Goal: Task Accomplishment & Management: Complete application form

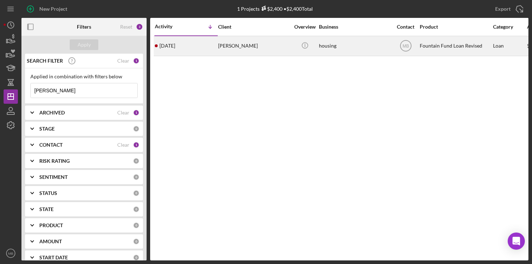
click at [267, 43] on div "[PERSON_NAME]" at bounding box center [253, 45] width 71 height 19
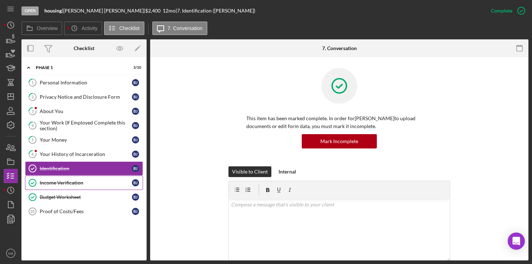
click at [75, 180] on div "Income Verification" at bounding box center [86, 183] width 92 height 6
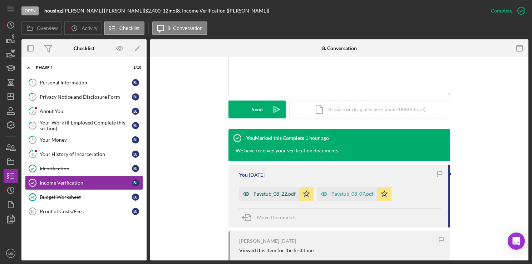
click at [279, 196] on div "Paystub_08_22.pdf" at bounding box center [274, 194] width 42 height 6
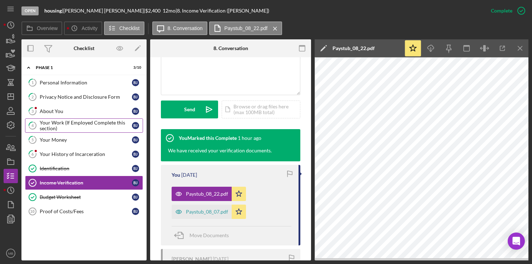
click at [99, 127] on div "Your Work (If Employed Complete this section)" at bounding box center [86, 125] width 92 height 11
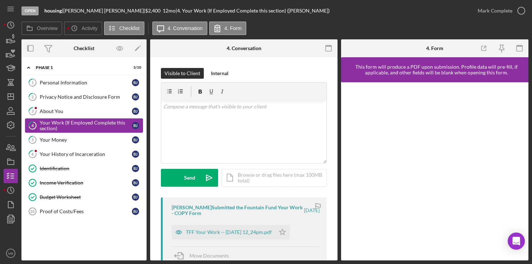
click at [255, 237] on div "TFF Your Work -- 2025-09-09 12_24pm.pdf" at bounding box center [224, 232] width 104 height 14
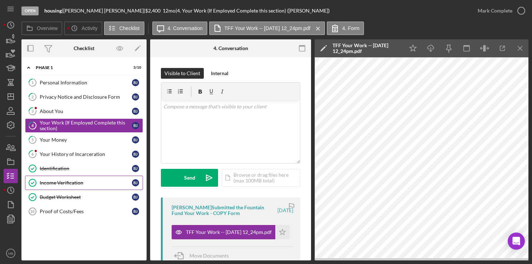
click at [75, 180] on div "Income Verification" at bounding box center [86, 183] width 92 height 6
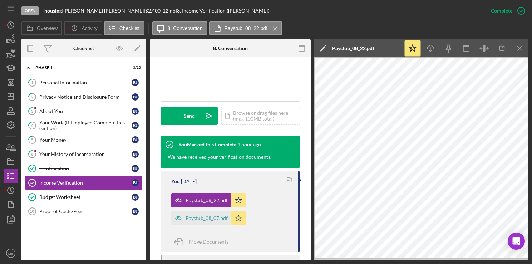
scroll to position [171, 0]
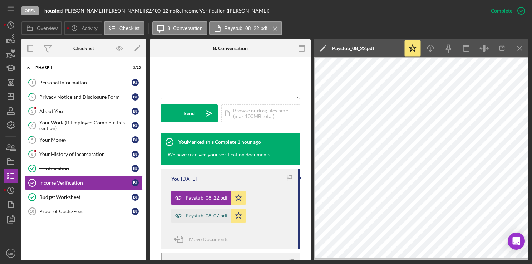
click at [212, 221] on div "Paystub_08_07.pdf" at bounding box center [201, 215] width 60 height 14
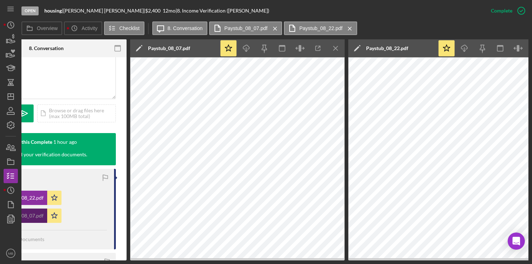
scroll to position [0, 0]
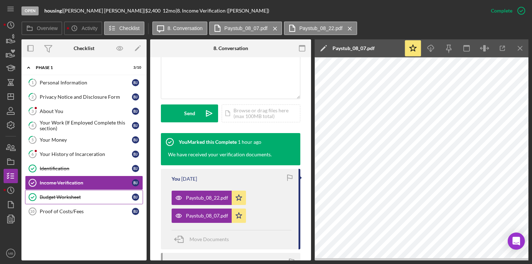
click at [72, 200] on link "Budget Worksheet Budget Worksheet B J" at bounding box center [84, 197] width 118 height 14
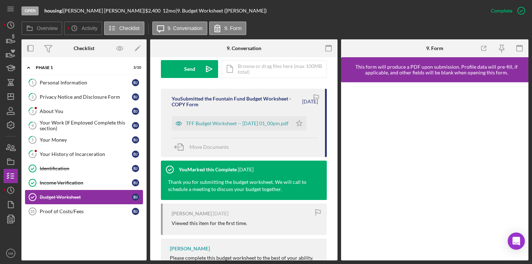
scroll to position [216, 0]
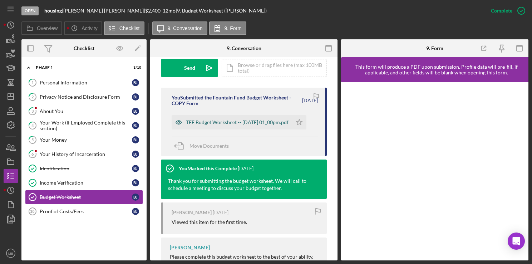
click at [256, 129] on div "TFF Budget Worksheet -- 2025-09-09 01_00pm.pdf" at bounding box center [232, 122] width 120 height 14
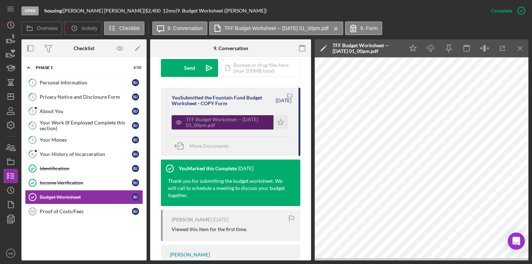
click at [95, 122] on div "Your Work (If Employed Complete this section)" at bounding box center [86, 125] width 92 height 11
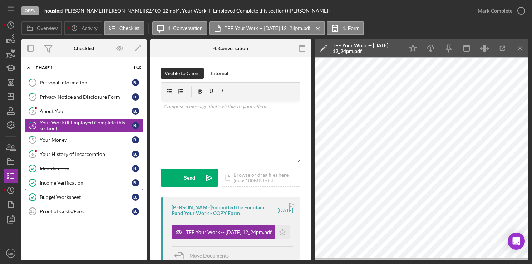
click at [68, 184] on div "Income Verification" at bounding box center [86, 183] width 92 height 6
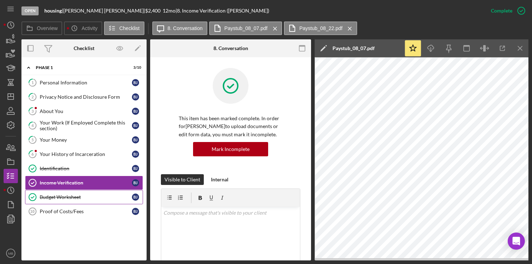
click at [74, 199] on link "Budget Worksheet Budget Worksheet B J" at bounding box center [84, 197] width 118 height 14
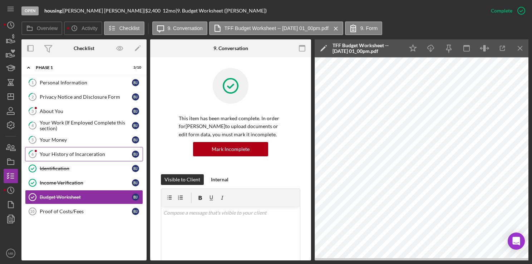
click at [84, 156] on div "Your History of Incarceration" at bounding box center [86, 154] width 92 height 6
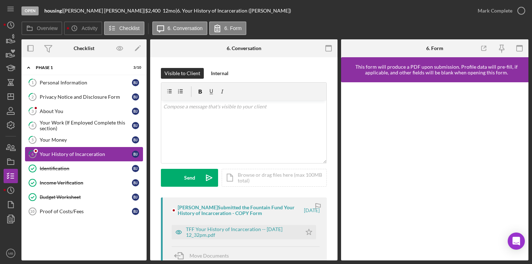
scroll to position [20, 0]
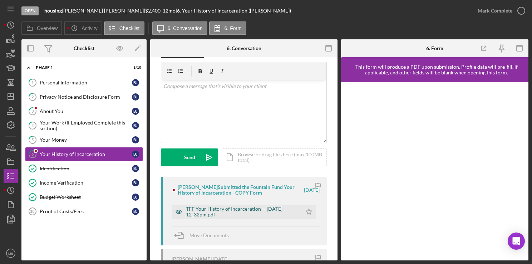
click at [249, 213] on div "TFF Your History of Incarceration -- 2025-09-09 12_32pm.pdf" at bounding box center [242, 211] width 112 height 11
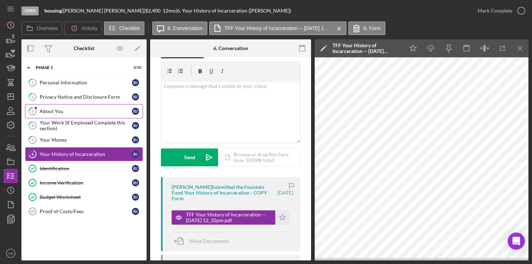
click at [56, 113] on div "About You" at bounding box center [86, 111] width 92 height 6
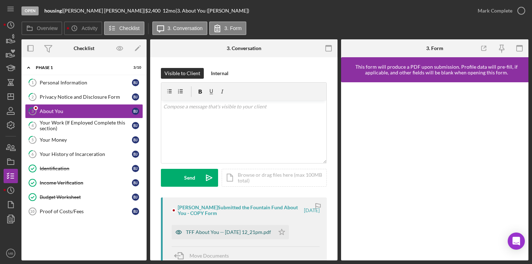
click at [254, 236] on div "TFF About You -- 2025-09-09 12_21pm.pdf" at bounding box center [223, 232] width 103 height 14
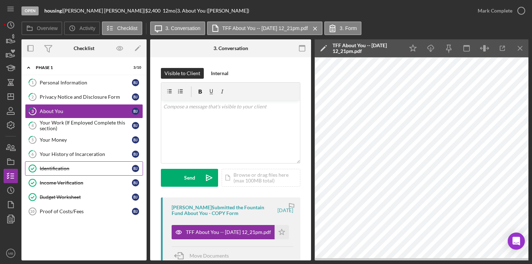
click at [61, 172] on link "Identification Identification B J" at bounding box center [84, 168] width 118 height 14
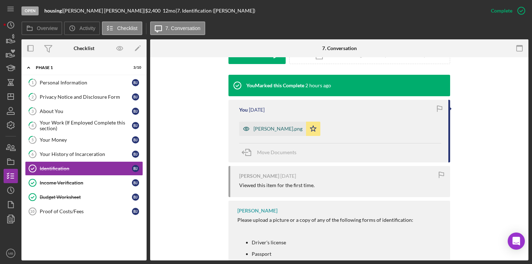
click at [273, 133] on div "Bruce Jackson.png" at bounding box center [272, 129] width 67 height 14
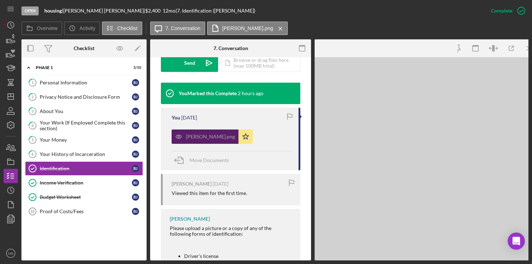
scroll to position [229, 0]
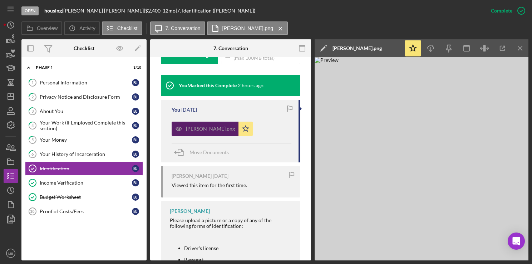
click at [59, 113] on div "About You" at bounding box center [86, 111] width 92 height 6
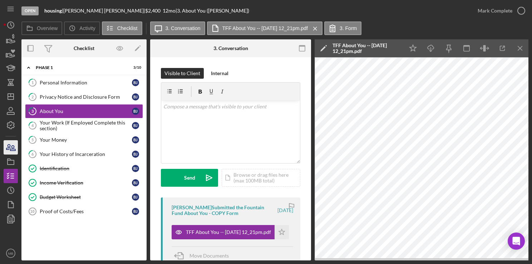
click at [9, 148] on icon "button" at bounding box center [8, 146] width 4 height 5
